Goal: Find specific page/section: Find specific page/section

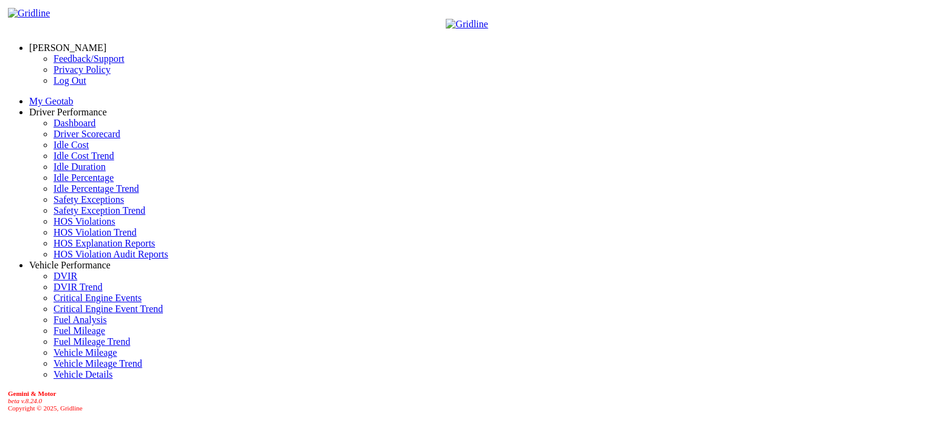
click at [58, 183] on link "Idle Percentage" at bounding box center [83, 178] width 60 height 10
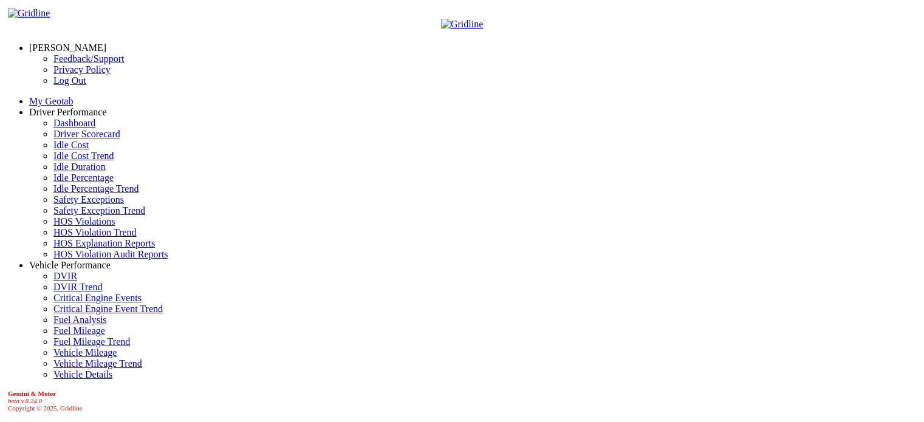
click at [94, 46] on link "[PERSON_NAME]" at bounding box center [67, 48] width 77 height 10
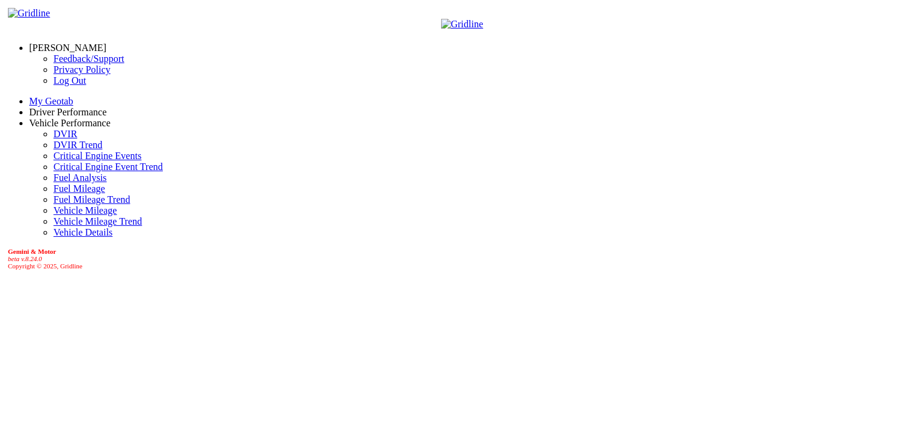
click at [53, 86] on link "Log Out" at bounding box center [69, 80] width 33 height 10
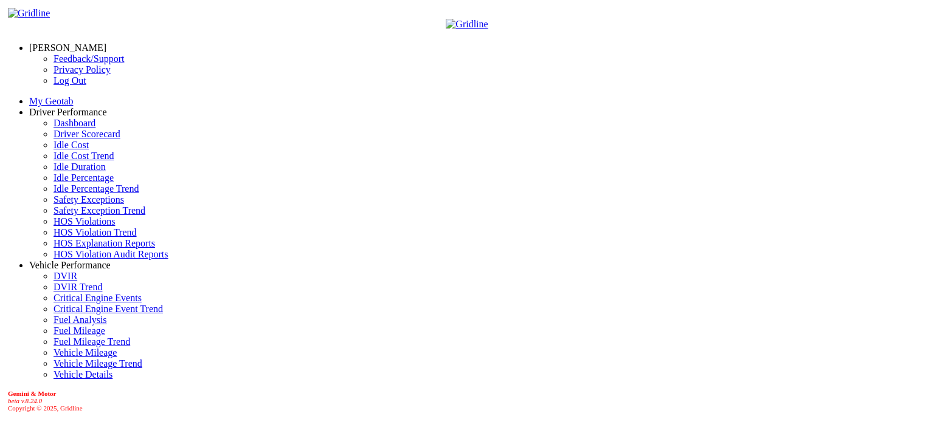
click at [63, 183] on link "Idle Percentage" at bounding box center [83, 178] width 60 height 10
click at [74, 183] on link "Idle Percentage" at bounding box center [83, 178] width 60 height 10
